Goal: Task Accomplishment & Management: Complete application form

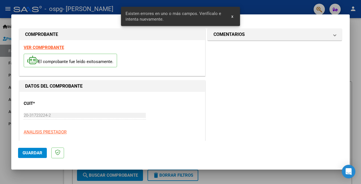
scroll to position [143, 0]
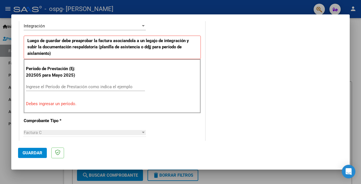
click at [87, 88] on input "Ingrese el Período de Prestación como indica el ejemplo" at bounding box center [85, 86] width 119 height 5
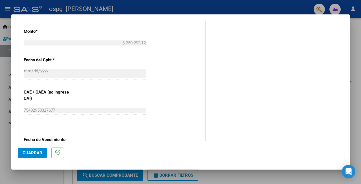
scroll to position [369, 0]
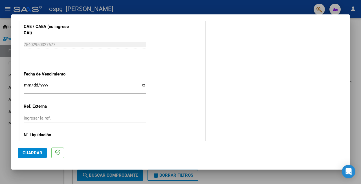
type input "202509"
click at [35, 85] on input "Ingresar la fecha" at bounding box center [85, 87] width 122 height 9
click at [25, 84] on input "Ingresar la fecha" at bounding box center [85, 87] width 122 height 9
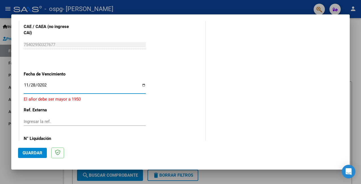
type input "[DATE]"
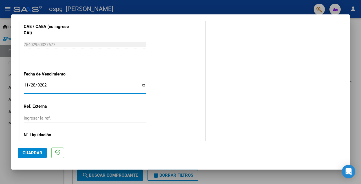
click at [35, 154] on span "Guardar" at bounding box center [33, 152] width 20 height 5
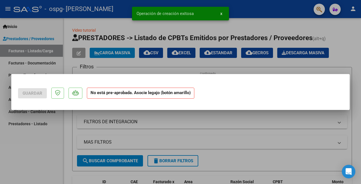
scroll to position [0, 0]
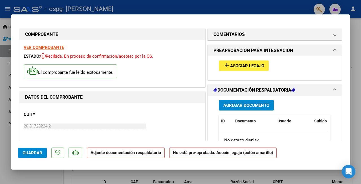
click at [247, 104] on span "Agregar Documento" at bounding box center [246, 105] width 46 height 5
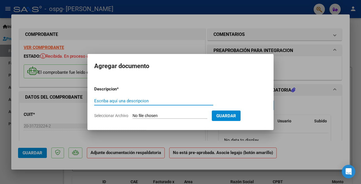
click at [124, 101] on input "Escriba aquí una descripcion" at bounding box center [153, 100] width 119 height 5
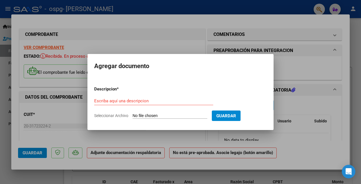
click at [155, 117] on input "Seleccionar Archivo" at bounding box center [170, 115] width 75 height 5
type input "C:\fakepath\FACTURA NOAH SEPTIEMBRE.pdf"
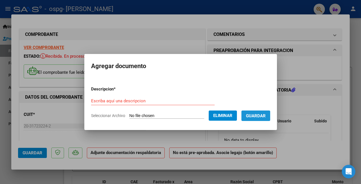
click at [260, 114] on span "Guardar" at bounding box center [256, 115] width 20 height 5
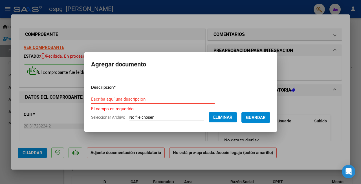
click at [130, 99] on input "Escriba aquí una descripcion" at bounding box center [153, 99] width 124 height 5
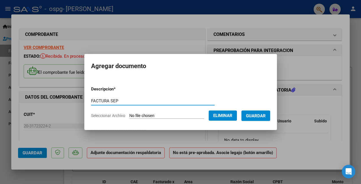
type input "FACTURA SEP"
click at [260, 115] on span "Guardar" at bounding box center [256, 115] width 20 height 5
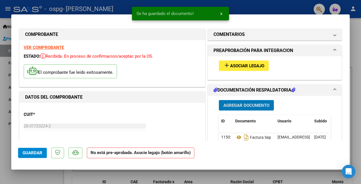
click at [241, 106] on span "Agregar Documento" at bounding box center [246, 105] width 46 height 5
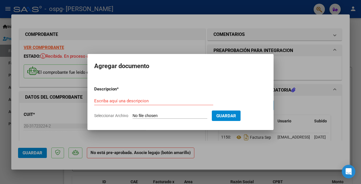
click at [145, 118] on input "Seleccionar Archivo" at bounding box center [170, 115] width 75 height 5
type input "C:\fakepath\ASISTENCIA NOAH SEPTIEMBRE.jpeg"
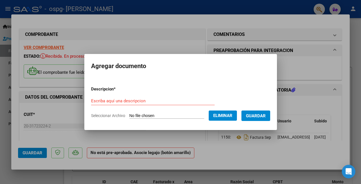
click at [135, 95] on form "Descripcion * Escriba aquí una descripcion Seleccionar Archivo Eliminar Guardar" at bounding box center [180, 102] width 179 height 41
click at [136, 100] on input "Escriba aquí una descripcion" at bounding box center [153, 100] width 124 height 5
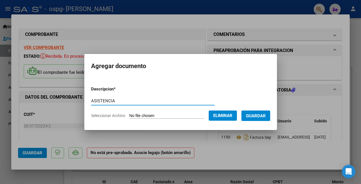
type input "ASISTENCIA"
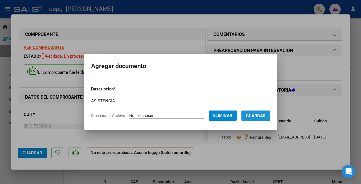
click at [256, 115] on span "Guardar" at bounding box center [256, 115] width 20 height 5
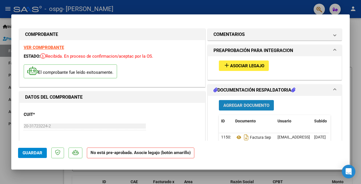
click at [244, 105] on span "Agregar Documento" at bounding box center [246, 105] width 46 height 5
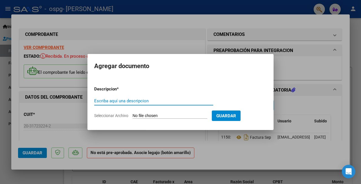
click at [150, 116] on input "Seleccionar Archivo" at bounding box center [170, 115] width 75 height 5
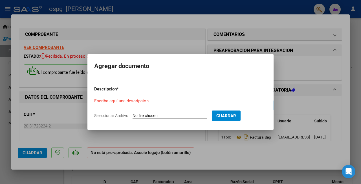
type input "C:\fakepath\AUTORIZACION CENTENO NOHA 2025.doc"
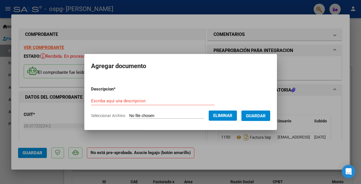
click at [161, 100] on input "Escriba aquí una descripcion" at bounding box center [153, 100] width 124 height 5
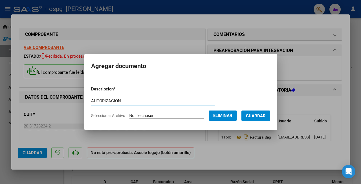
type input "AUTORIZACION"
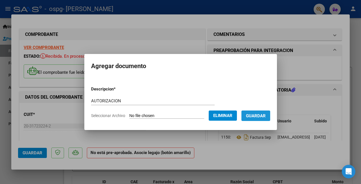
click at [256, 113] on span "Guardar" at bounding box center [256, 115] width 20 height 5
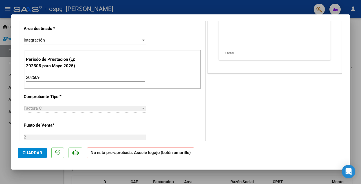
scroll to position [141, 0]
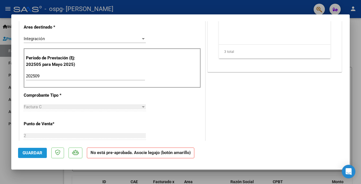
click at [37, 153] on span "Guardar" at bounding box center [33, 152] width 20 height 5
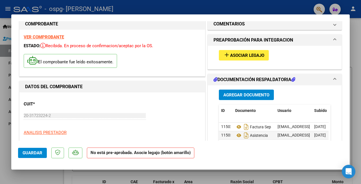
scroll to position [0, 0]
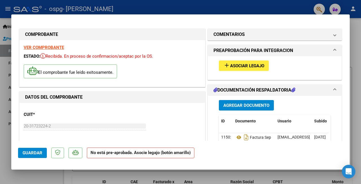
click at [30, 153] on span "Guardar" at bounding box center [33, 152] width 20 height 5
